Goal: Transaction & Acquisition: Purchase product/service

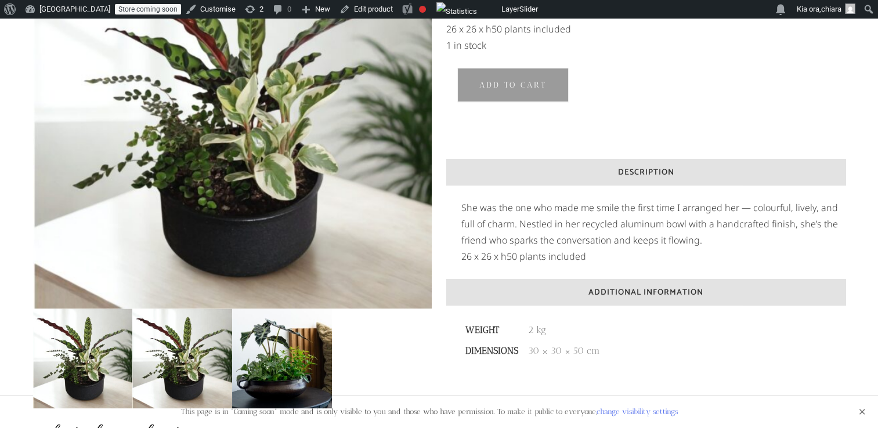
scroll to position [202, 0]
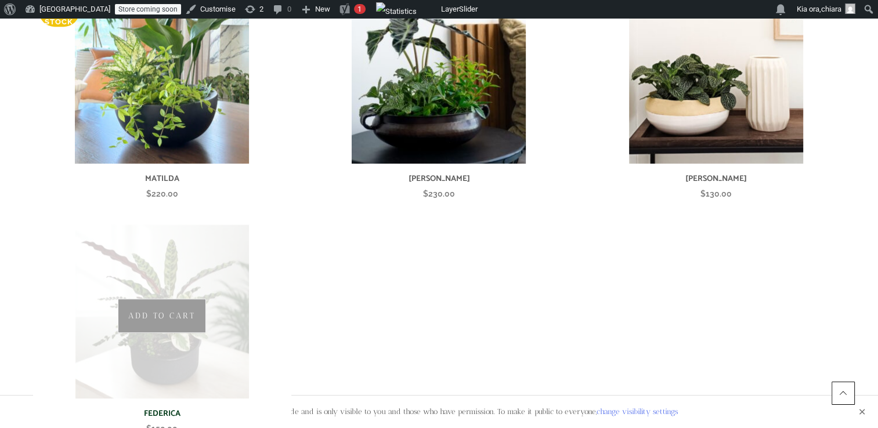
scroll to position [589, 0]
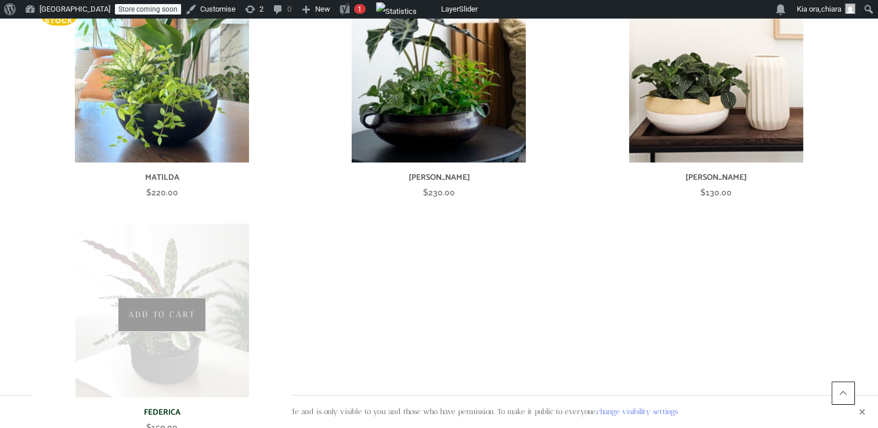
click at [195, 314] on img at bounding box center [162, 310] width 174 height 174
